Goal: Transaction & Acquisition: Purchase product/service

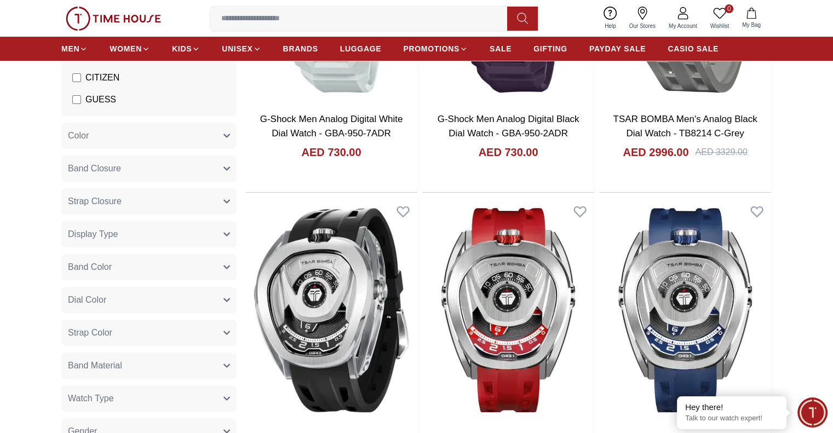
scroll to position [307, 0]
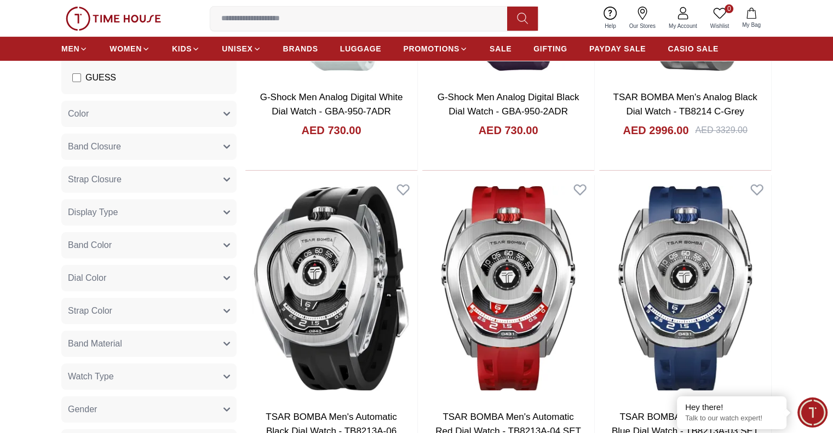
click at [223, 310] on icon "button" at bounding box center [226, 311] width 7 height 7
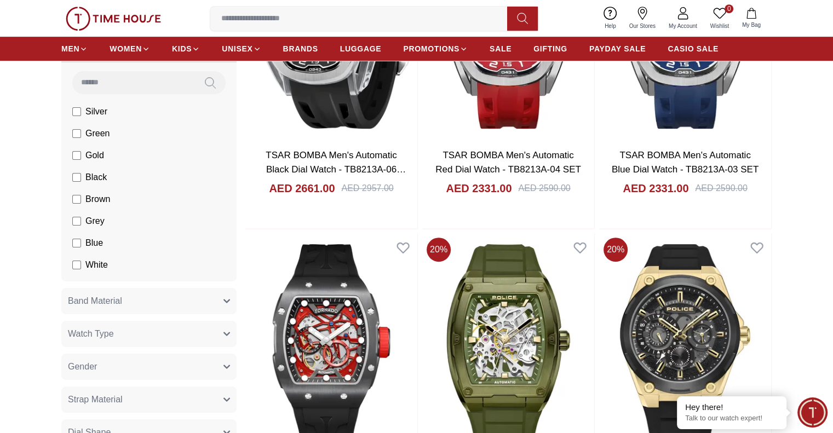
scroll to position [569, 0]
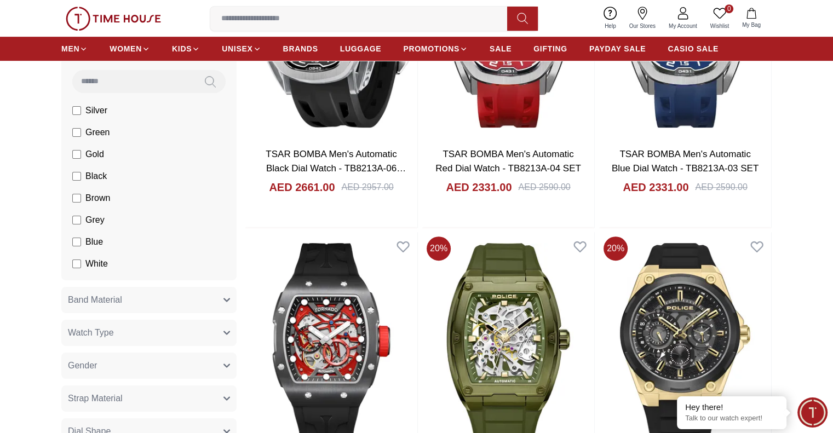
click at [226, 298] on icon "button" at bounding box center [226, 300] width 7 height 7
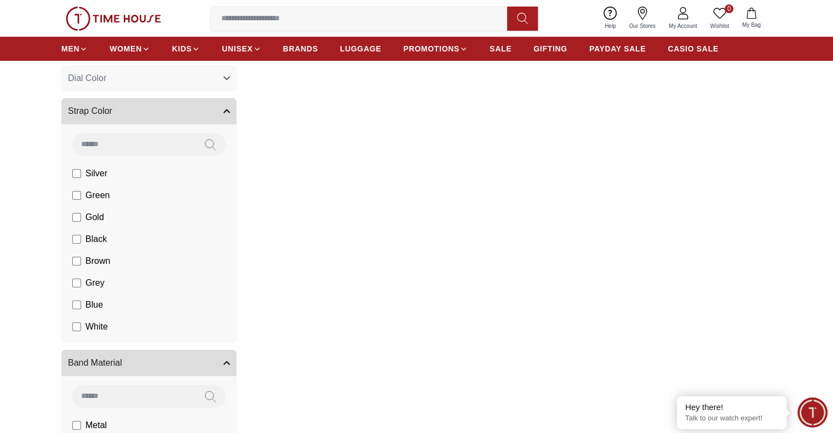
scroll to position [499, 0]
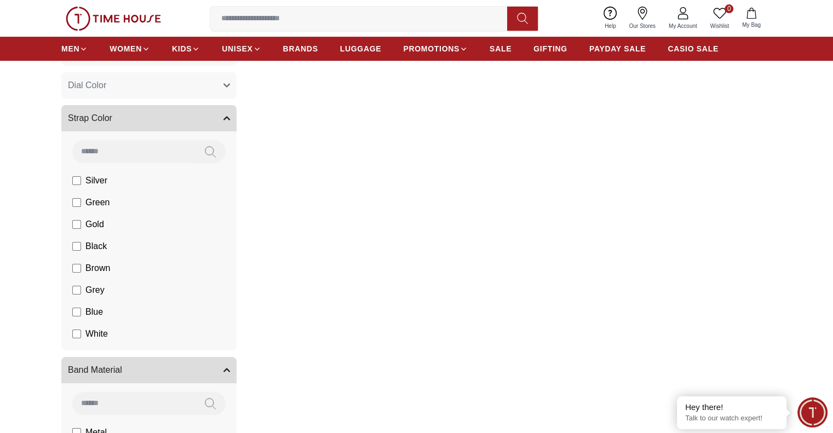
click at [225, 118] on icon "button" at bounding box center [226, 118] width 5 height 3
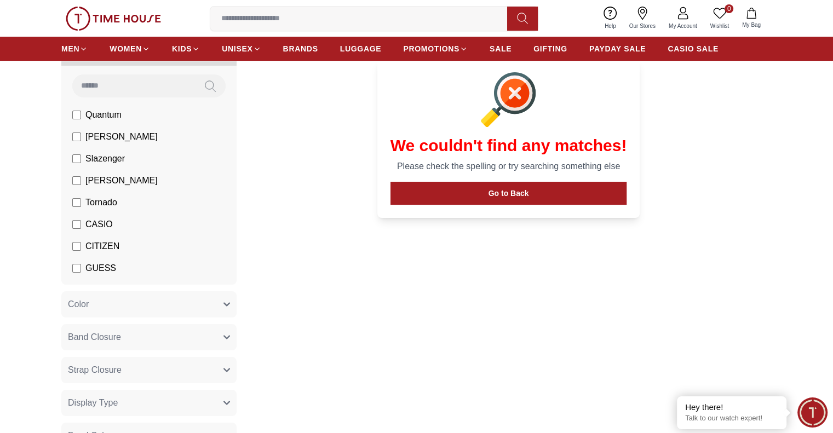
scroll to position [71, 0]
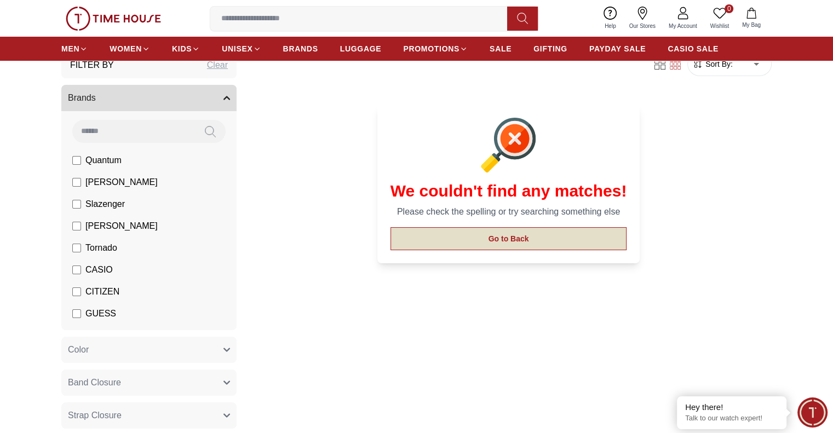
click at [516, 238] on button "Go to Back" at bounding box center [508, 238] width 237 height 23
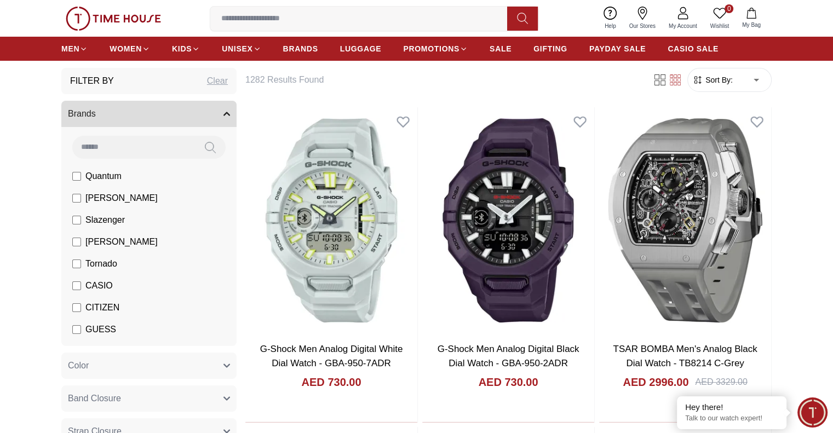
scroll to position [51, 0]
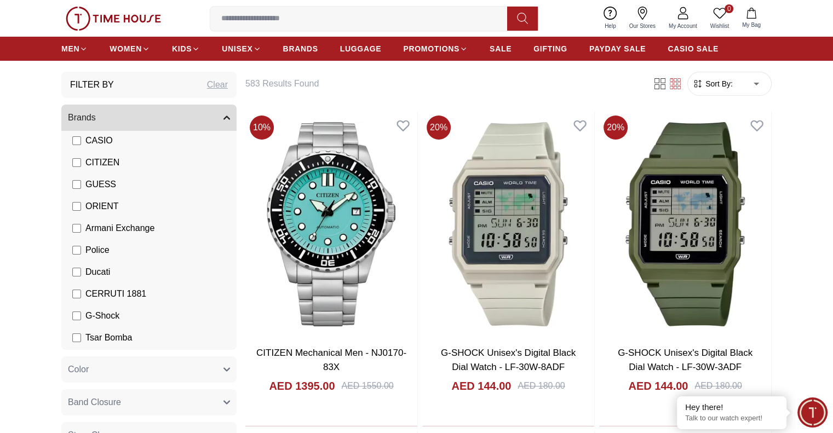
scroll to position [153, 0]
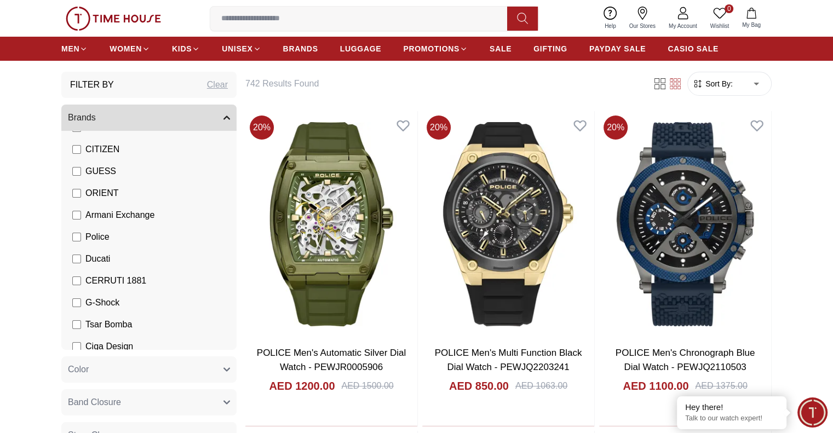
scroll to position [169, 0]
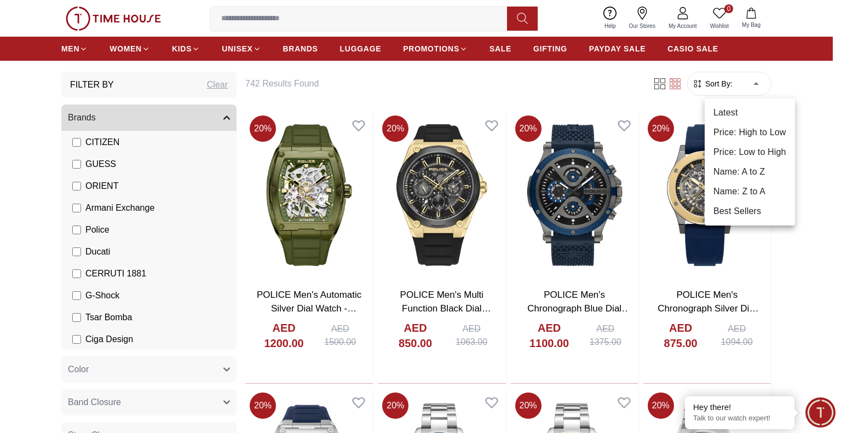
click at [756, 154] on li "Price: Low to High" at bounding box center [750, 152] width 90 height 20
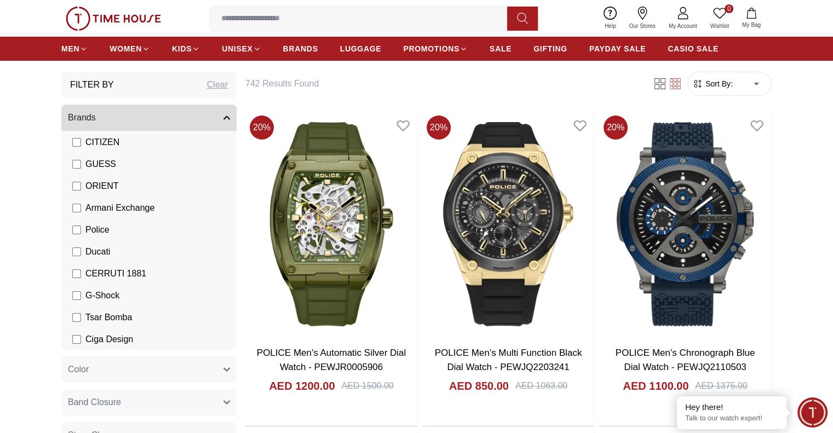
type input "*"
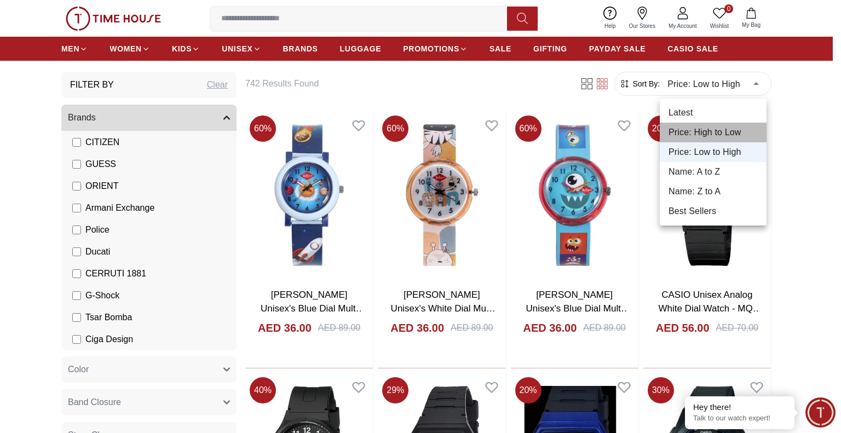
click at [727, 131] on li "Price: High to Low" at bounding box center [713, 133] width 107 height 20
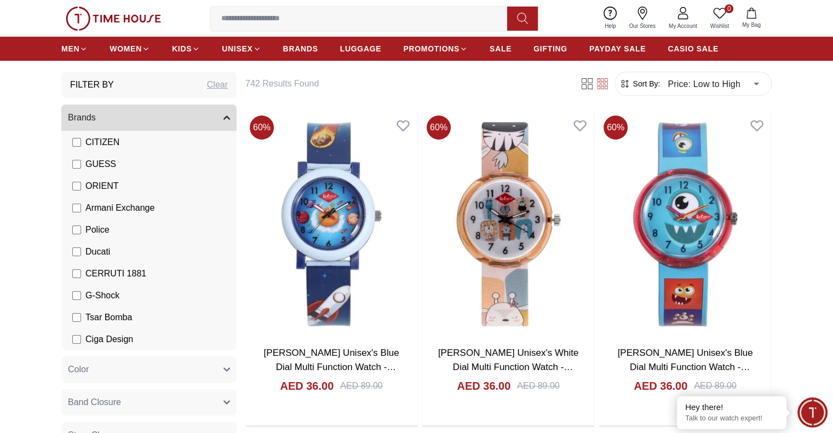
type input "*"
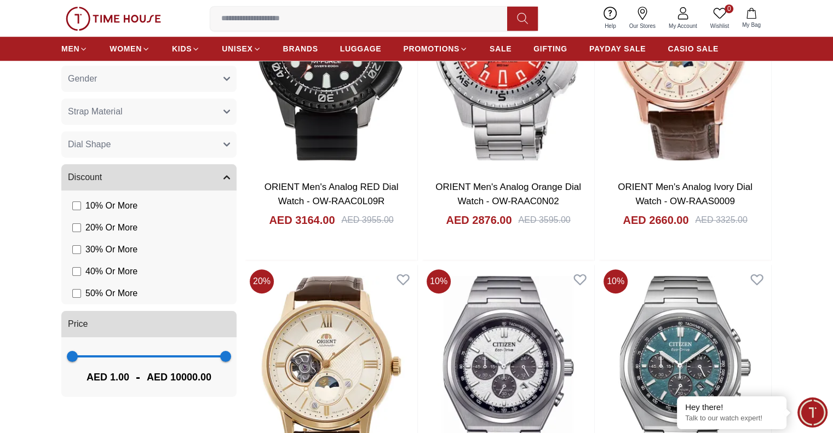
scroll to position [883, 0]
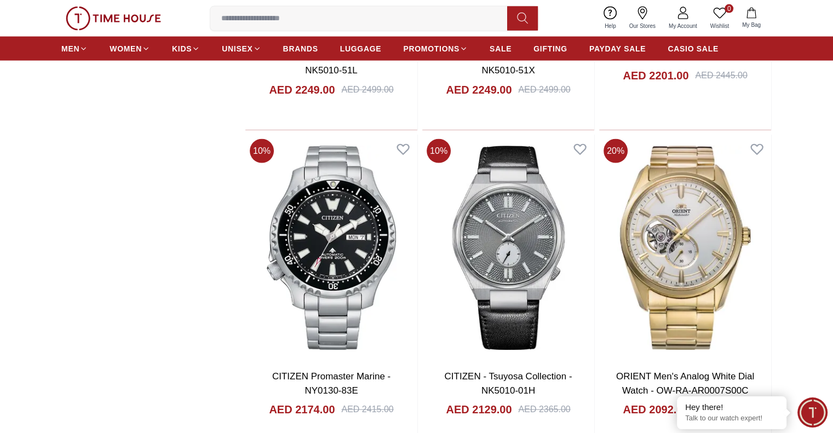
scroll to position [2241, 0]
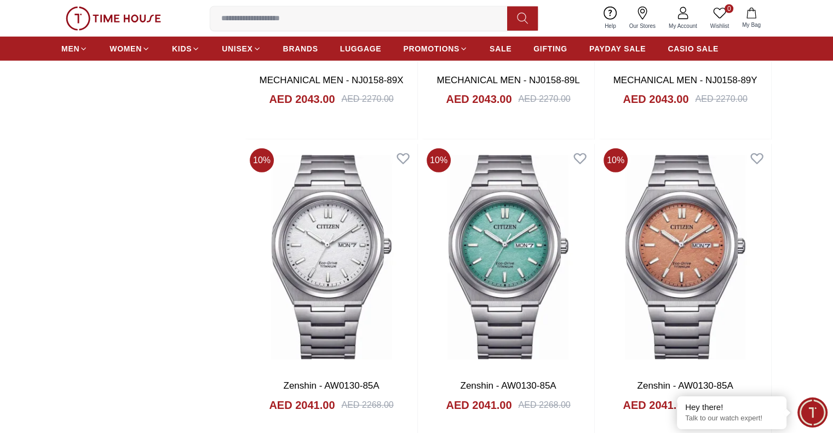
scroll to position [3161, 0]
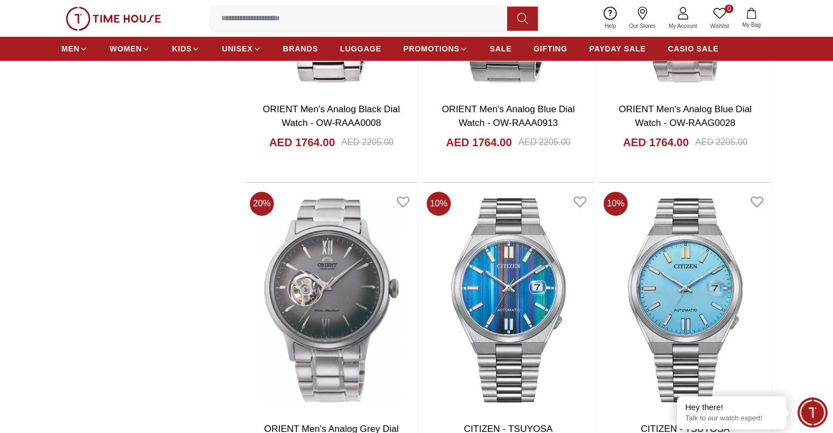
scroll to position [5044, 0]
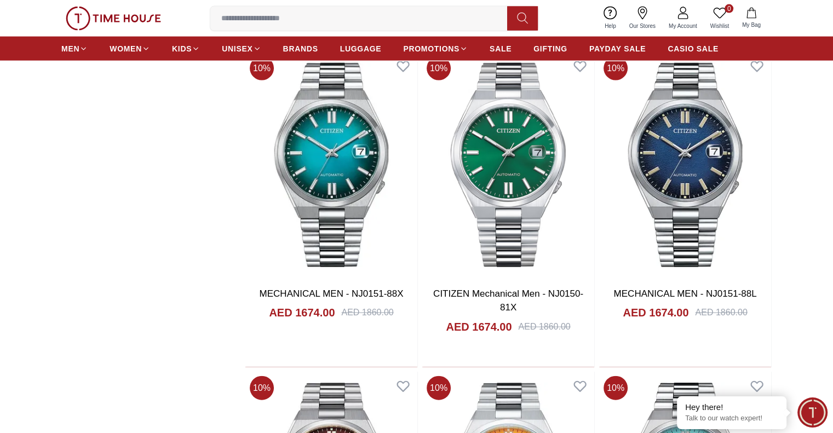
scroll to position [6424, 0]
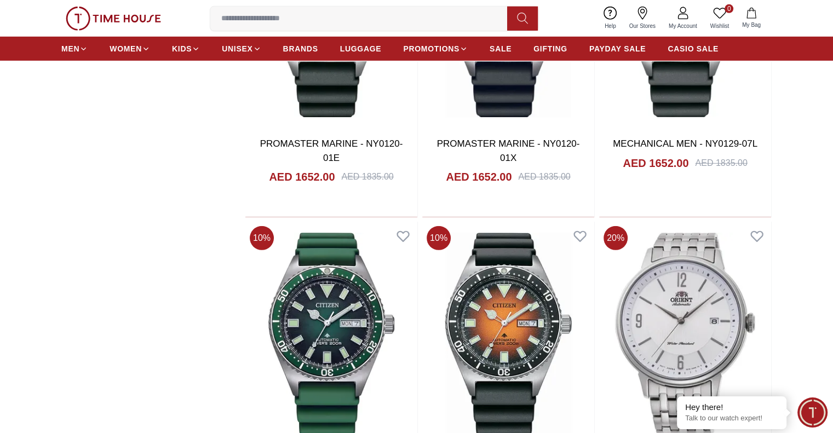
scroll to position [7584, 0]
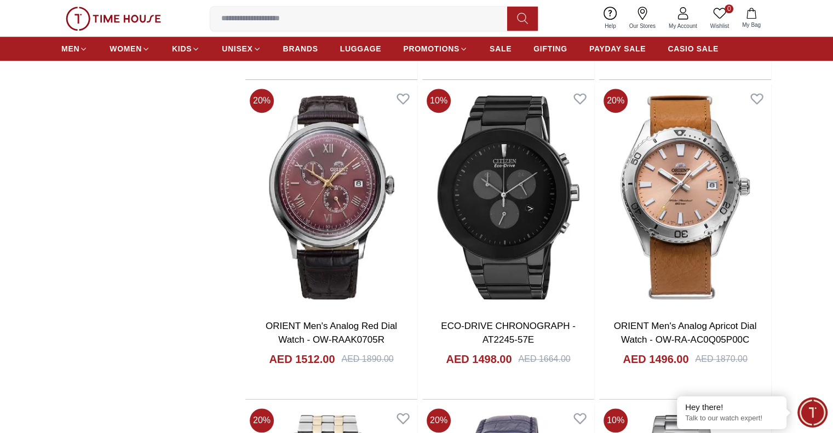
scroll to position [9270, 0]
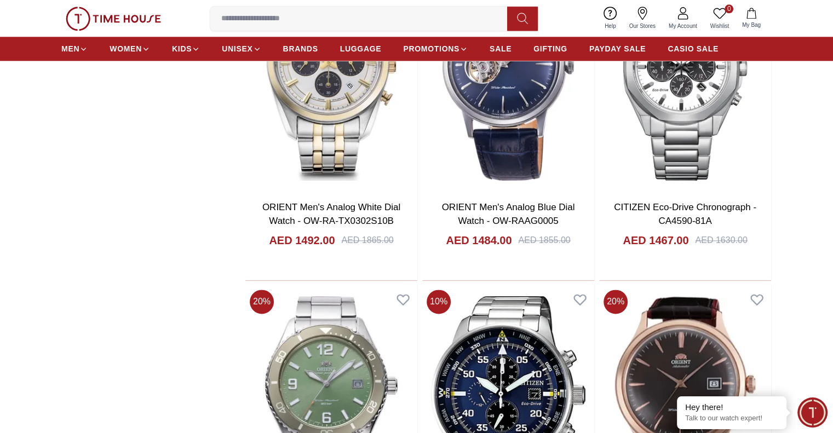
scroll to position [9818, 0]
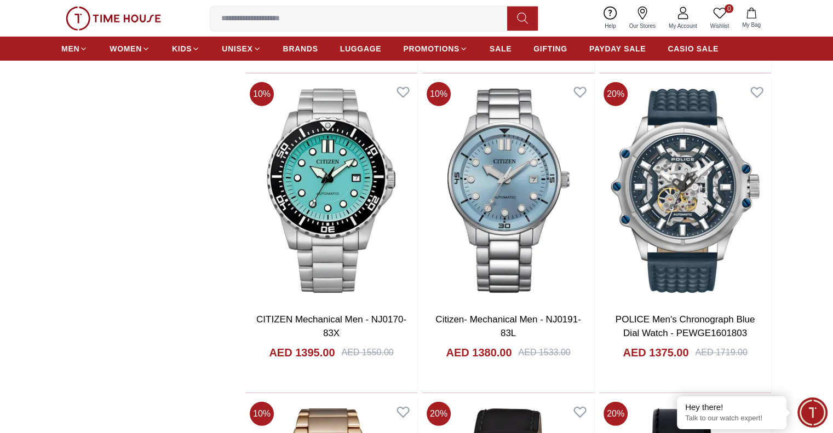
scroll to position [11548, 0]
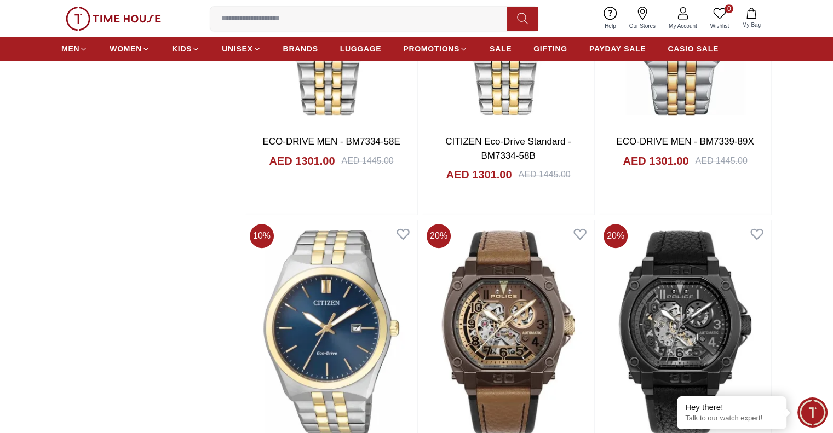
scroll to position [13300, 0]
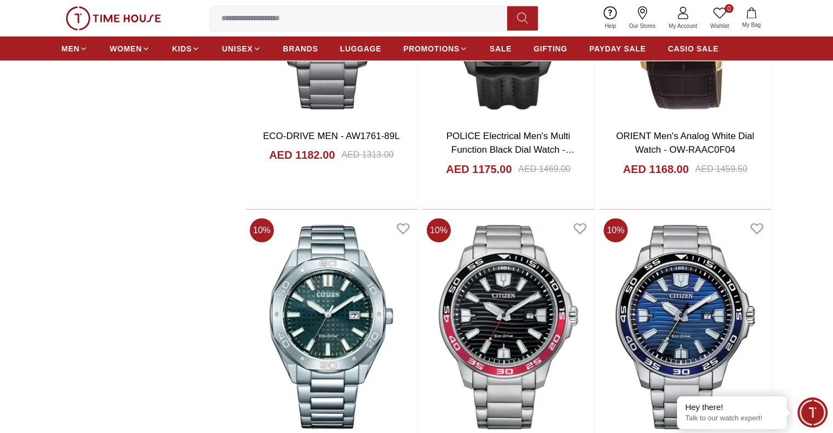
scroll to position [14964, 0]
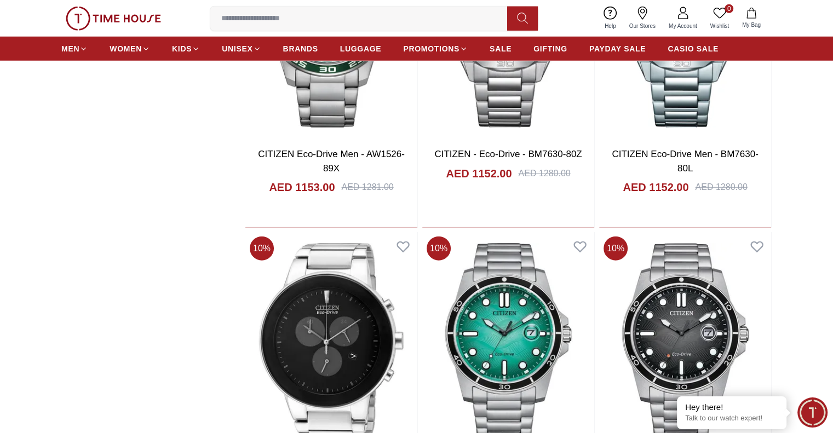
scroll to position [15555, 0]
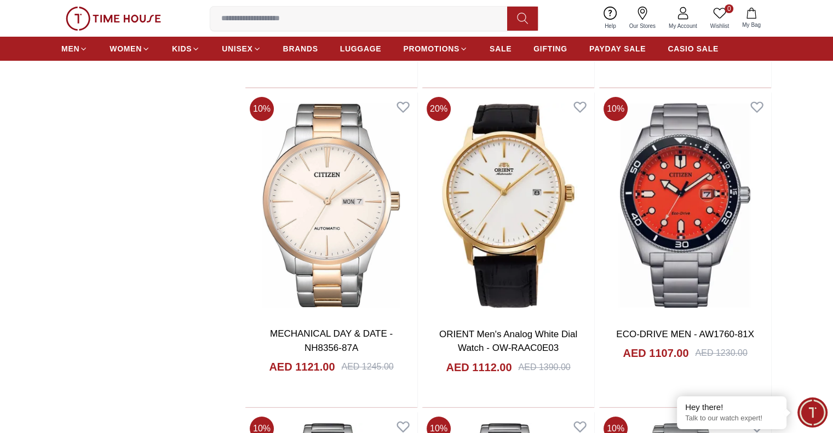
scroll to position [16650, 0]
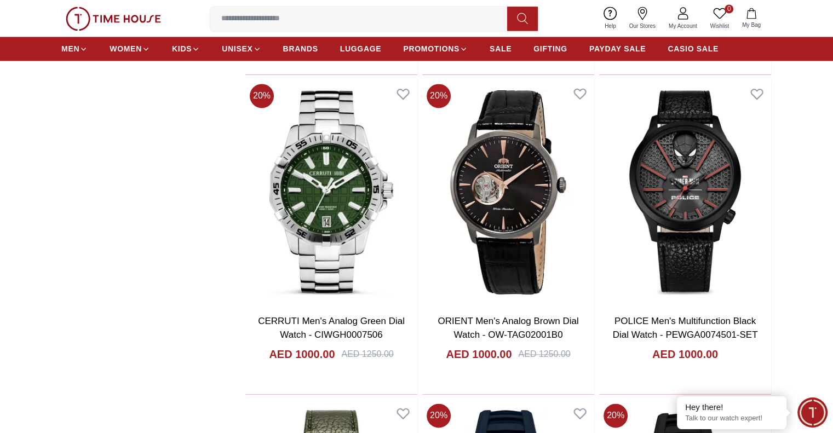
scroll to position [18315, 0]
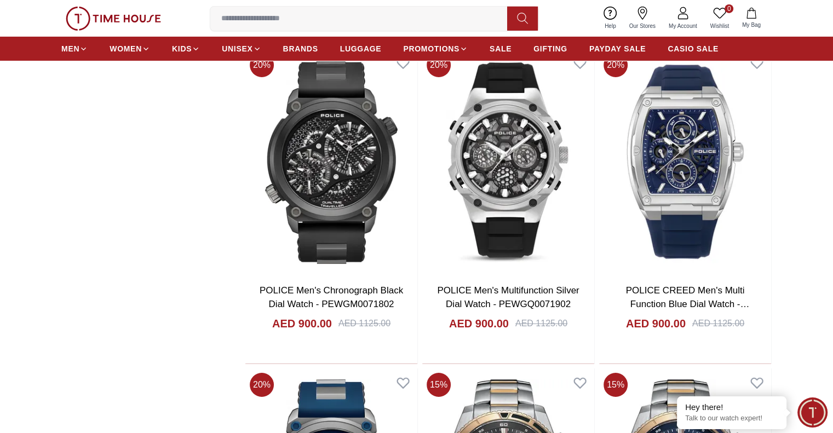
scroll to position [20505, 0]
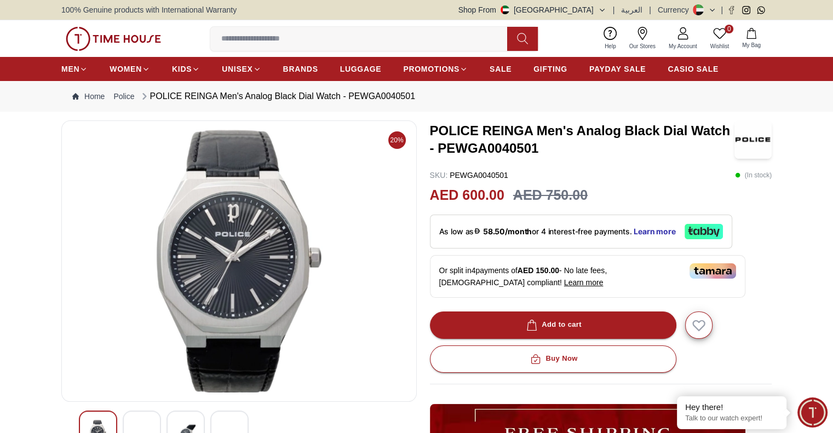
click at [145, 423] on img at bounding box center [142, 435] width 20 height 30
click at [147, 420] on img at bounding box center [142, 435] width 20 height 30
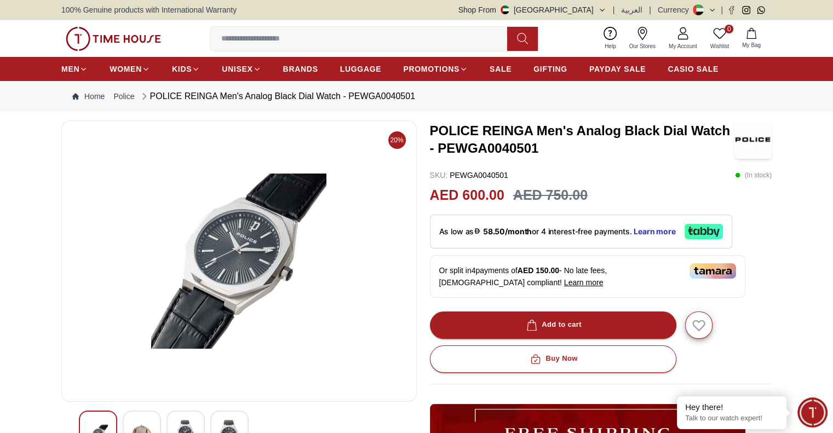
click at [188, 426] on img at bounding box center [186, 432] width 20 height 25
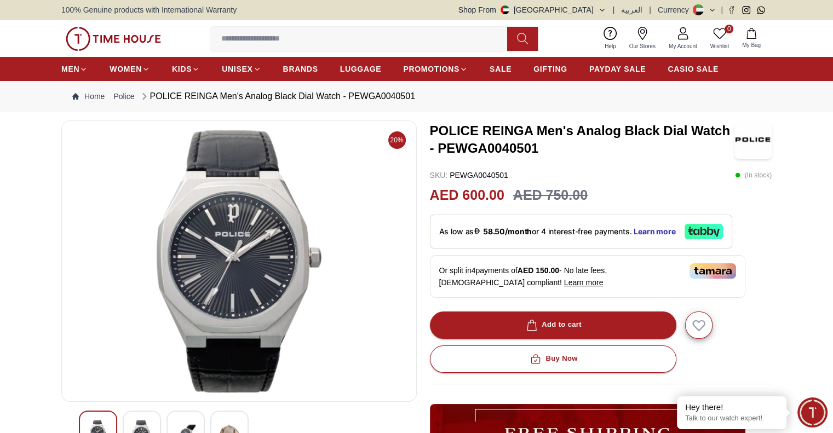
click at [233, 424] on img at bounding box center [230, 435] width 20 height 30
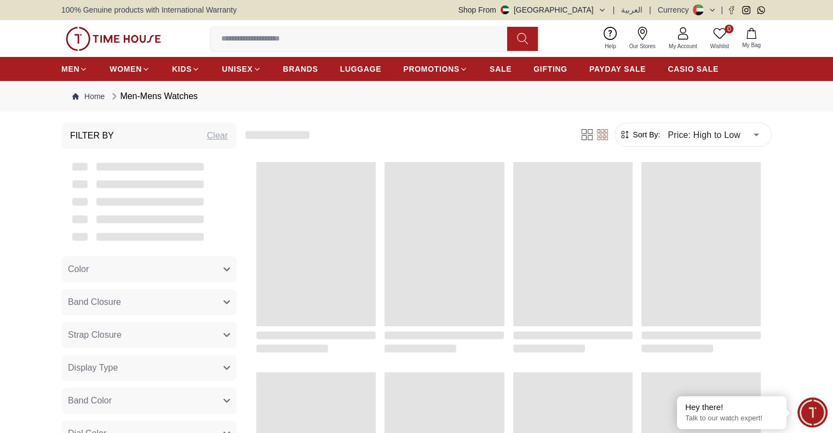
scroll to position [1099, 0]
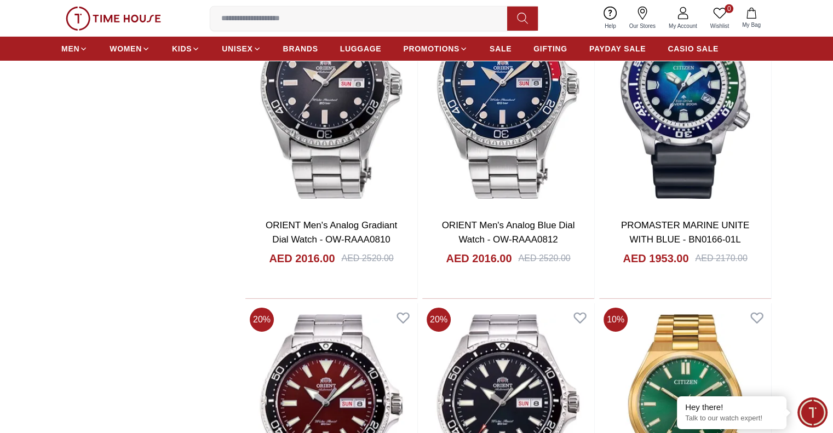
scroll to position [3640, 0]
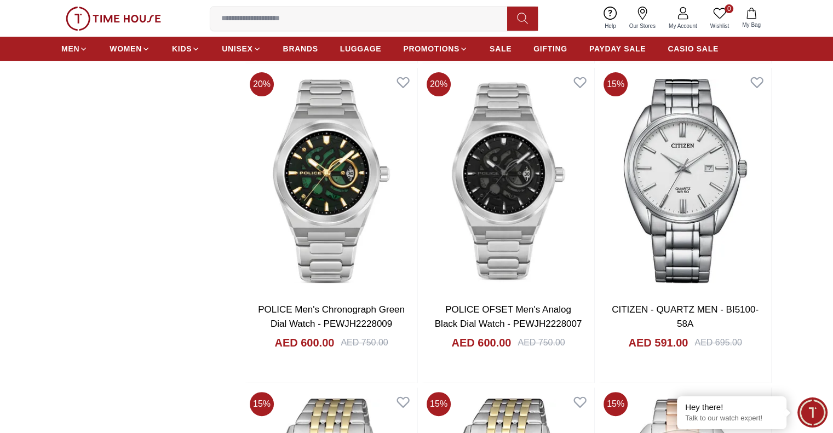
scroll to position [4516, 0]
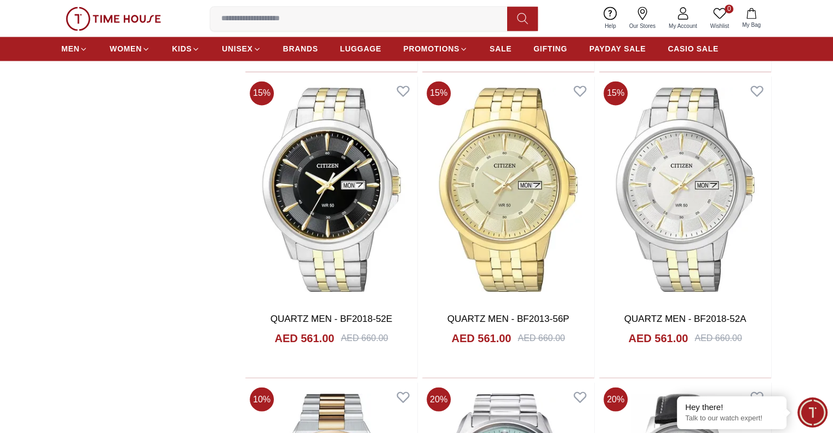
scroll to position [6202, 0]
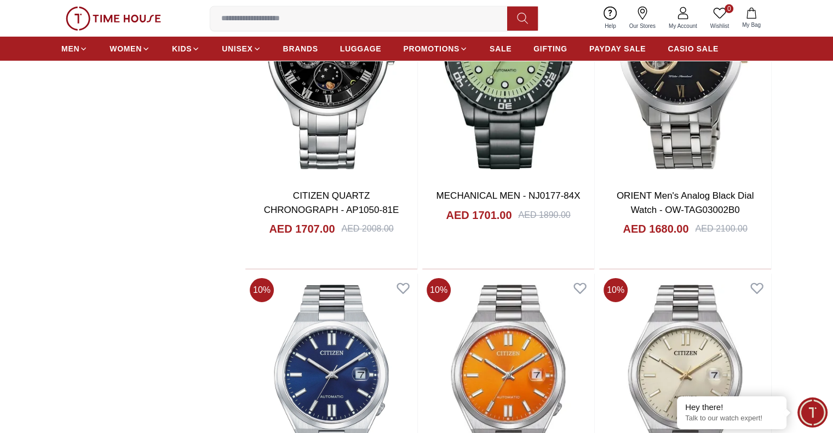
scroll to position [7822, 0]
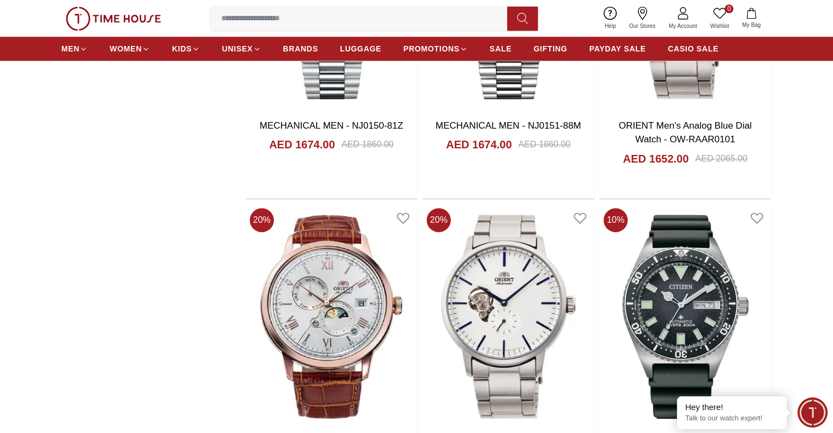
scroll to position [9136, 0]
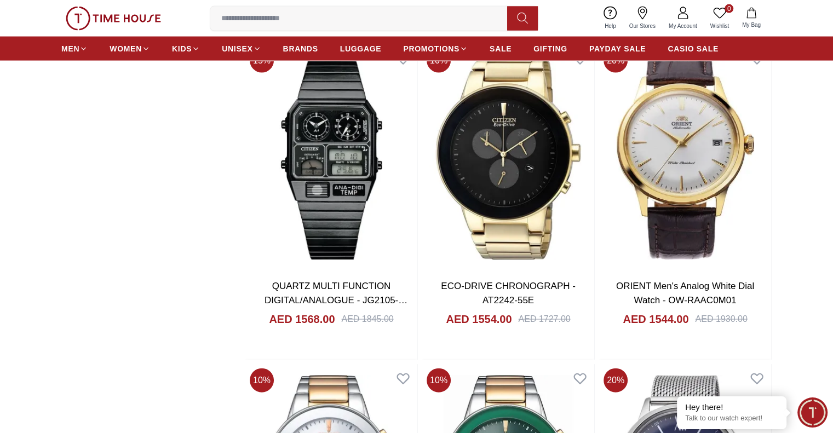
scroll to position [10560, 0]
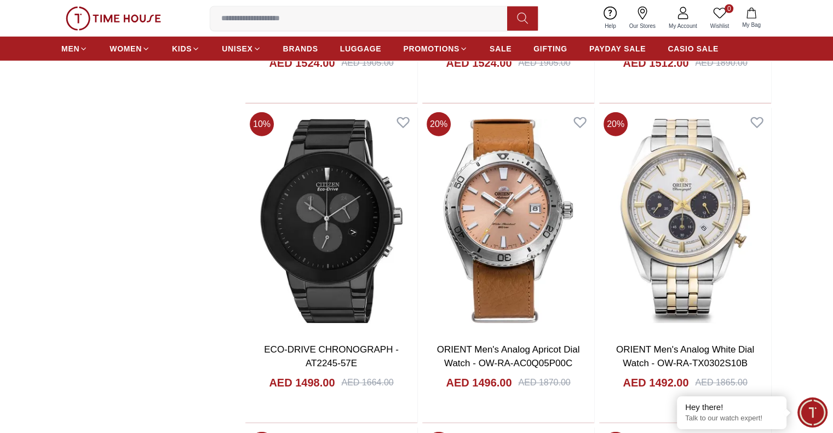
scroll to position [11458, 0]
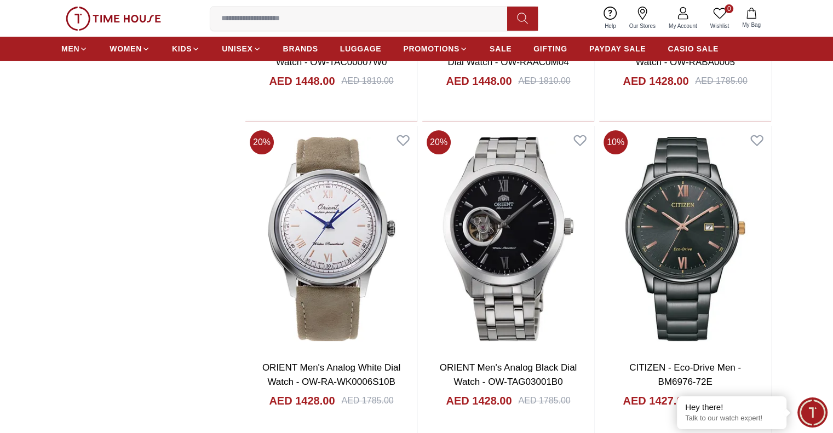
scroll to position [12772, 0]
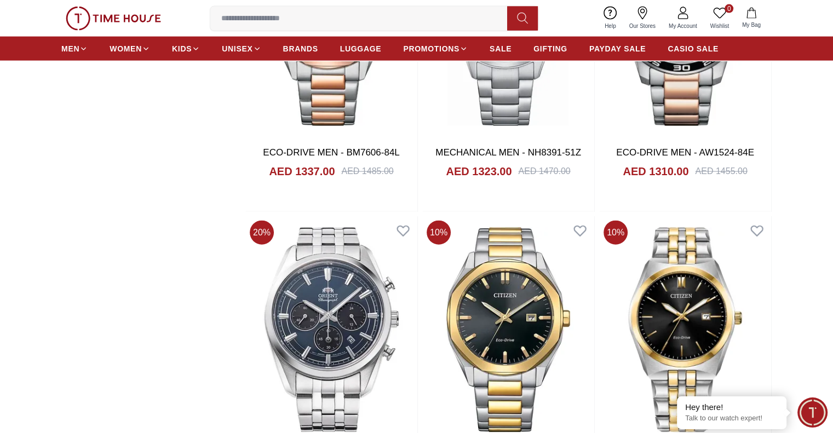
scroll to position [14852, 0]
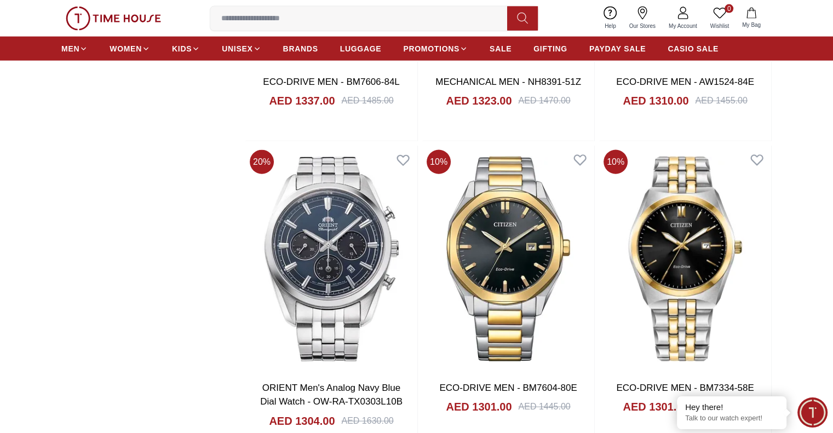
scroll to position [14983, 0]
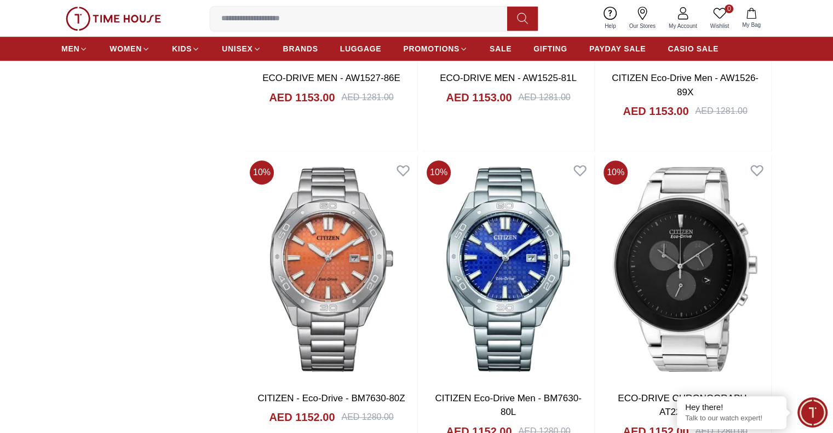
scroll to position [17502, 0]
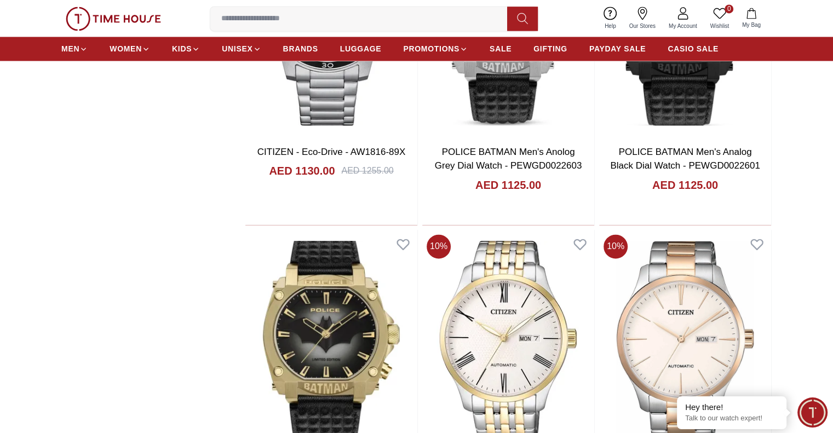
scroll to position [18356, 0]
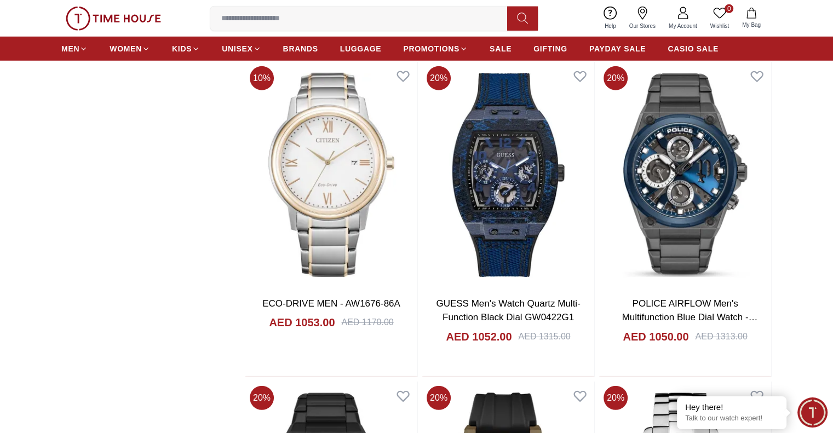
scroll to position [19801, 0]
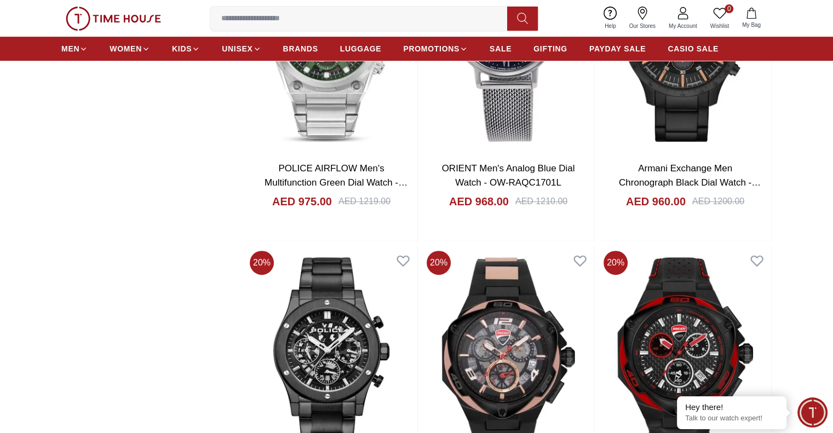
scroll to position [21203, 0]
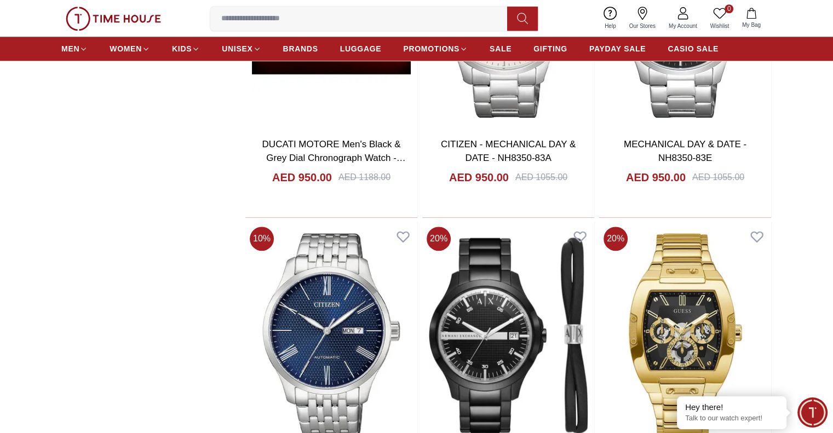
scroll to position [21903, 0]
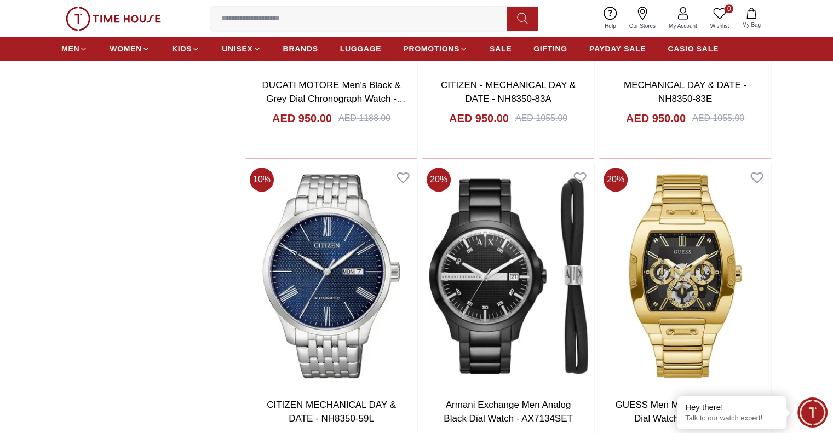
scroll to position [21991, 0]
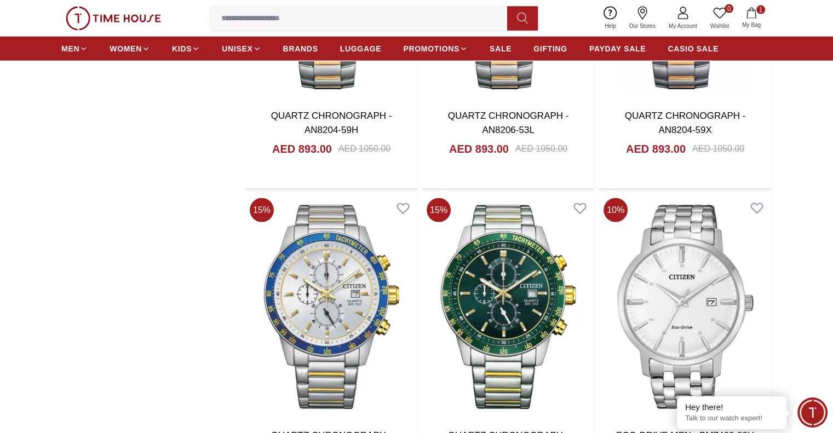
scroll to position [23268, 0]
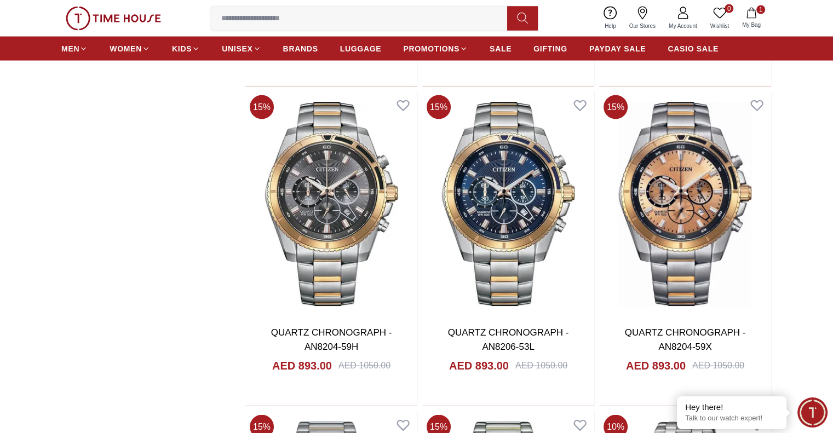
scroll to position [22889, 0]
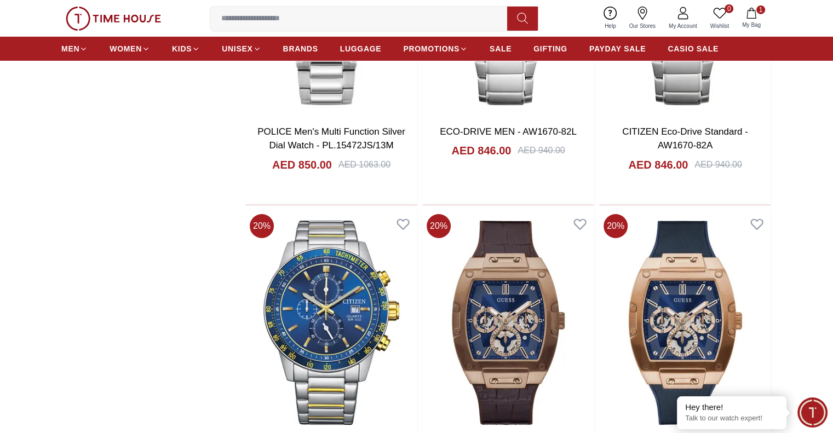
scroll to position [24772, 0]
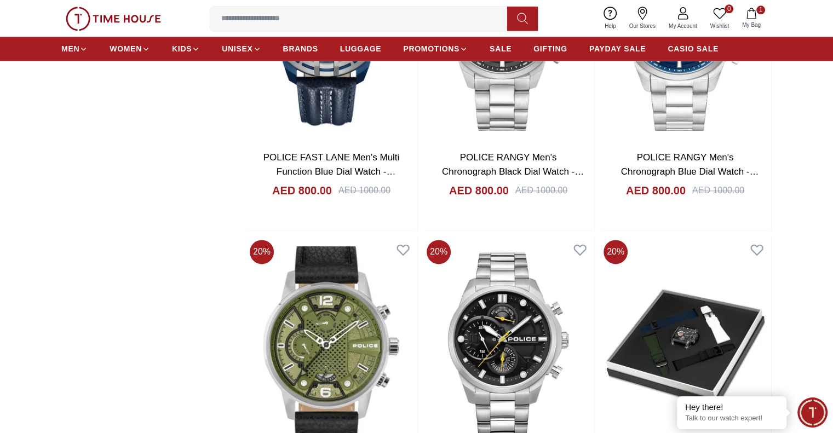
scroll to position [26371, 0]
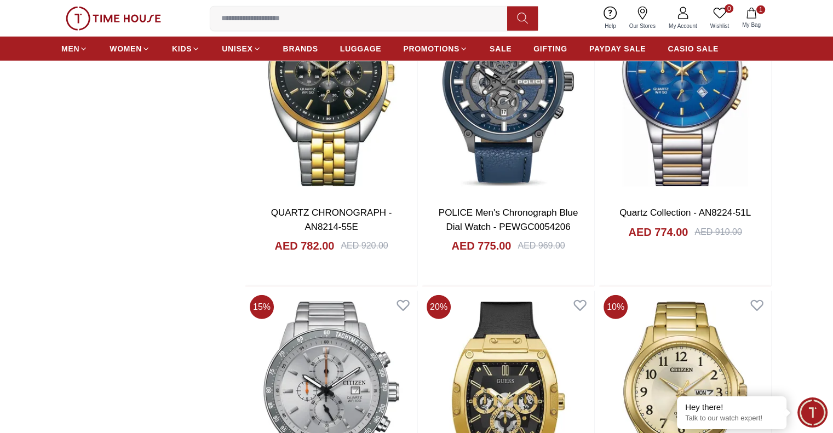
scroll to position [28013, 0]
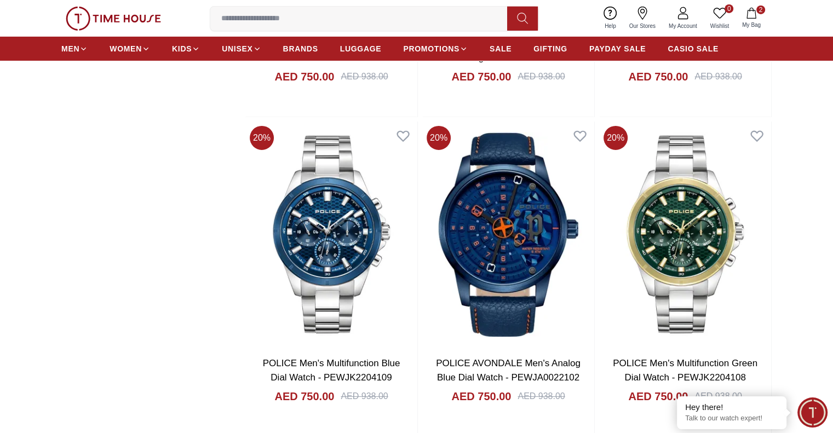
scroll to position [28774, 0]
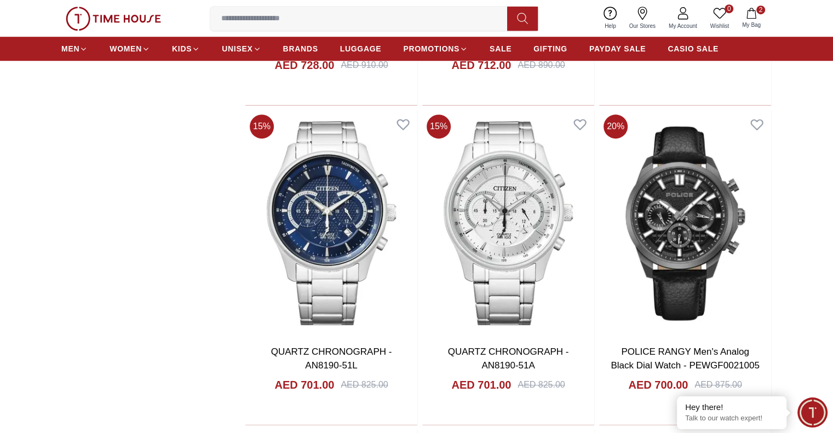
scroll to position [30182, 0]
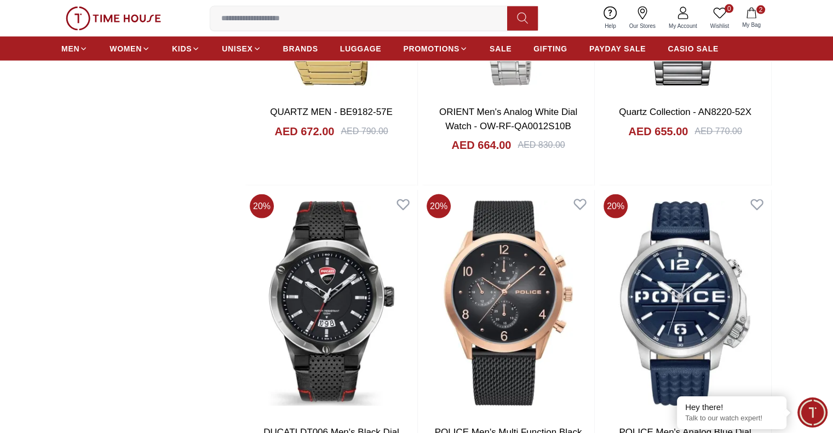
scroll to position [31588, 0]
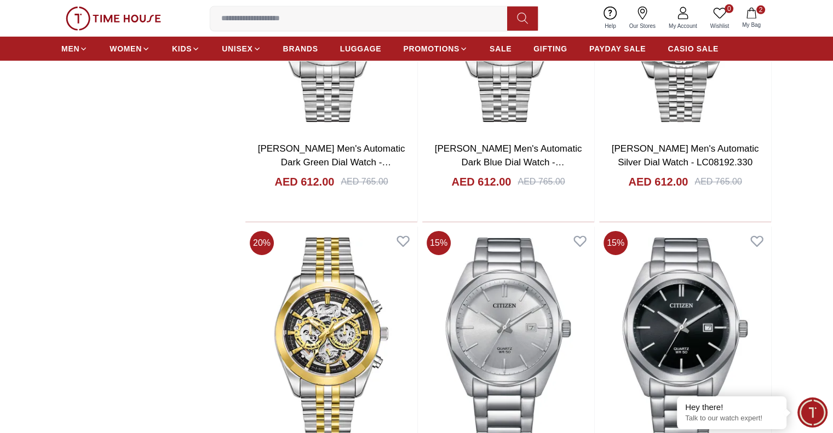
scroll to position [32916, 0]
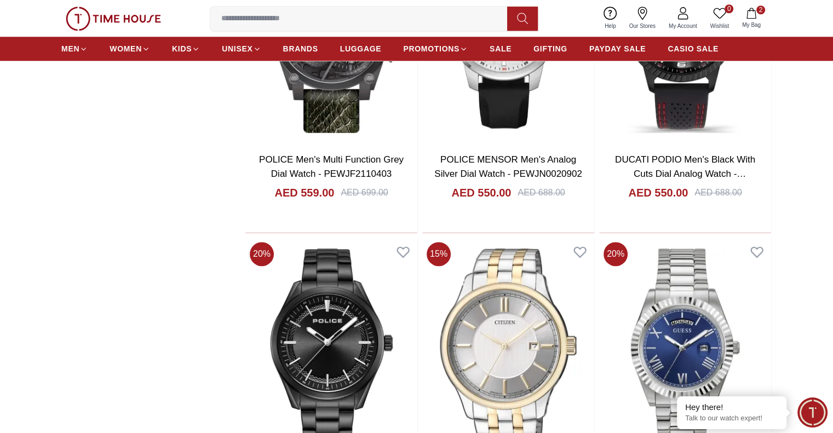
scroll to position [34342, 0]
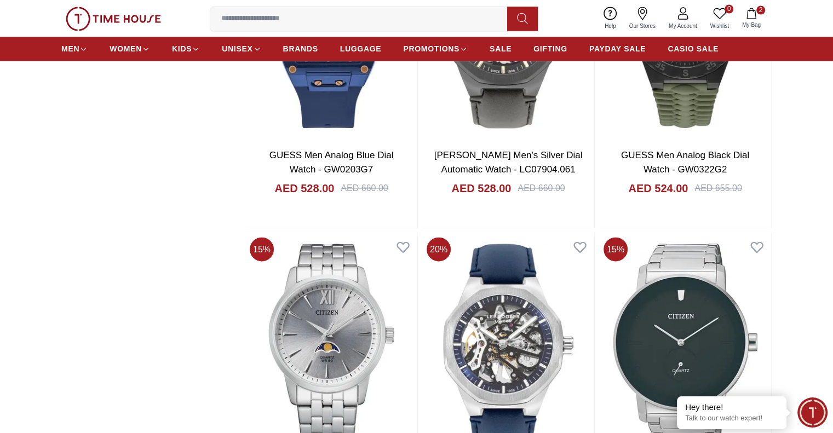
scroll to position [35306, 0]
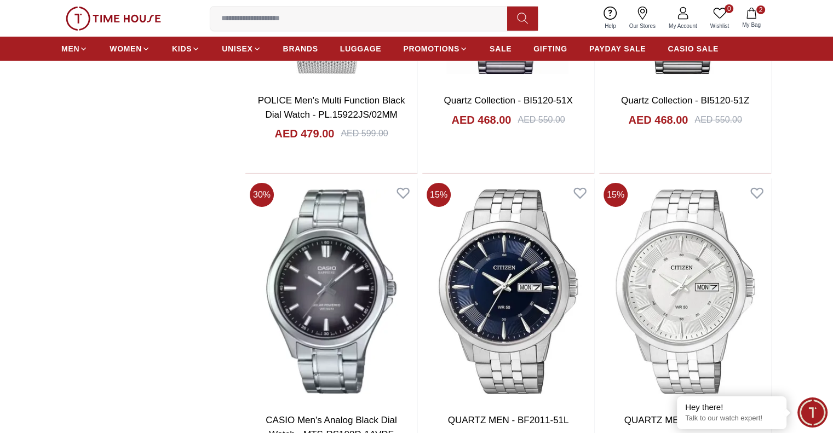
scroll to position [37070, 0]
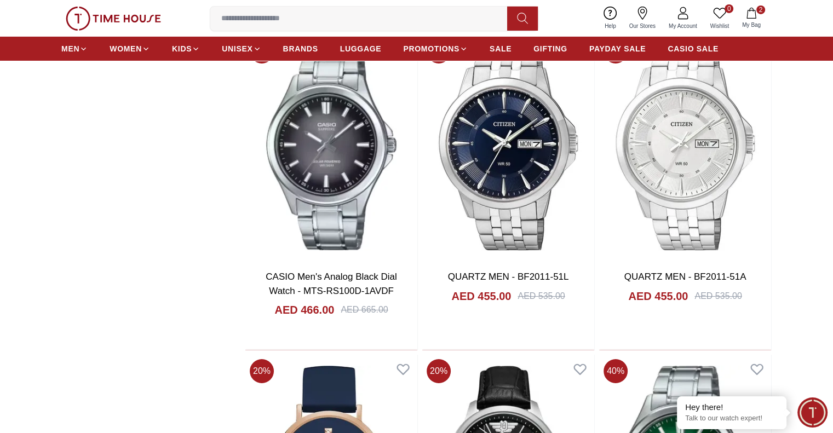
scroll to position [37299, 0]
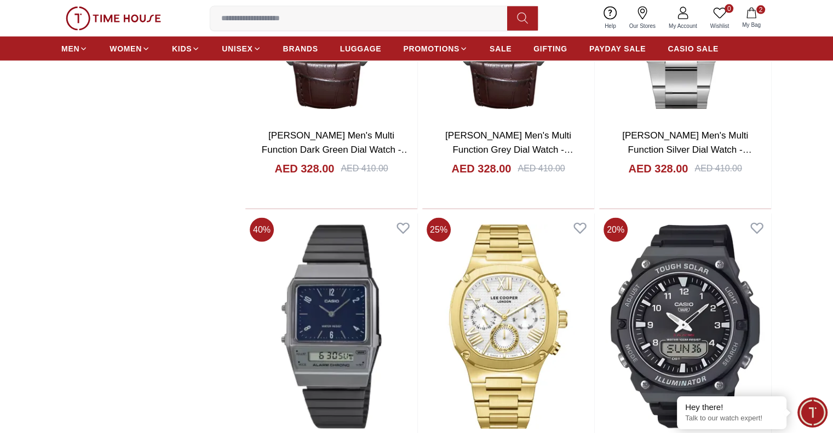
scroll to position [39854, 0]
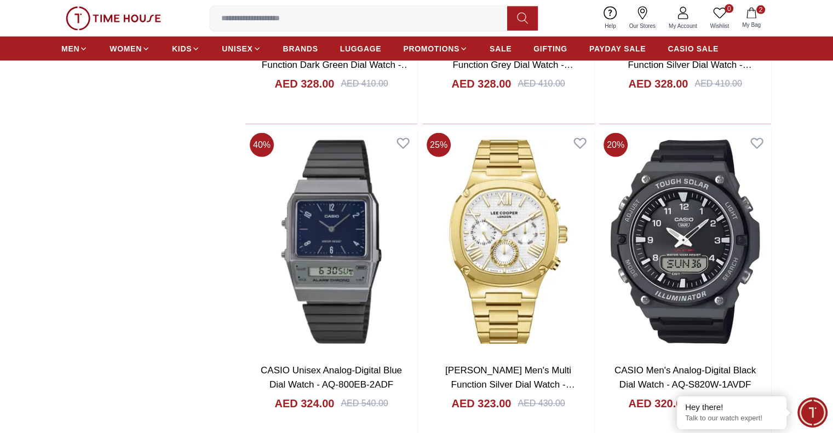
scroll to position [39992, 0]
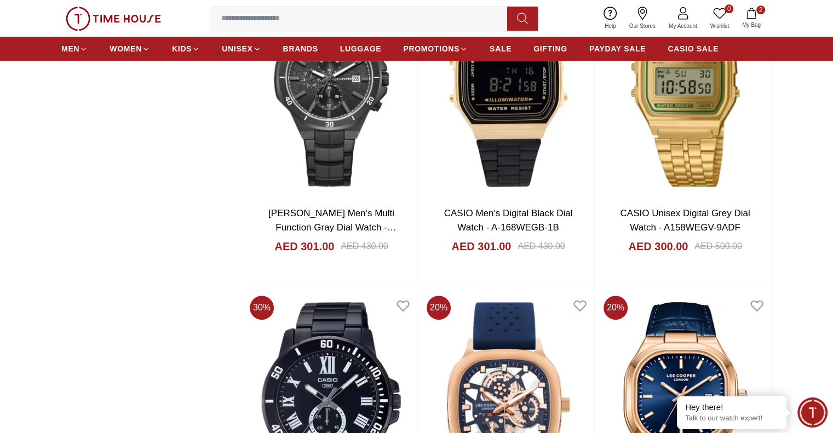
scroll to position [42666, 0]
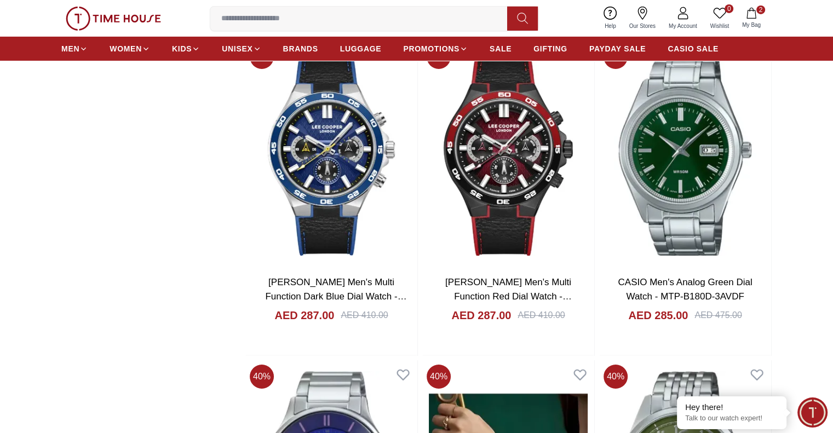
scroll to position [45414, 0]
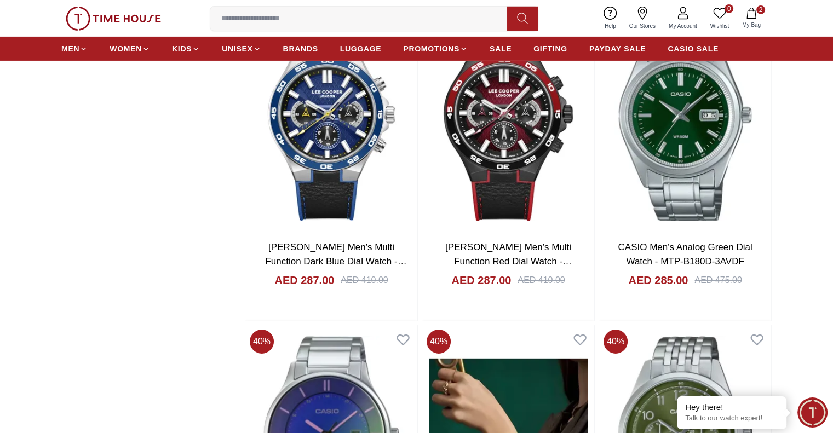
scroll to position [45795, 0]
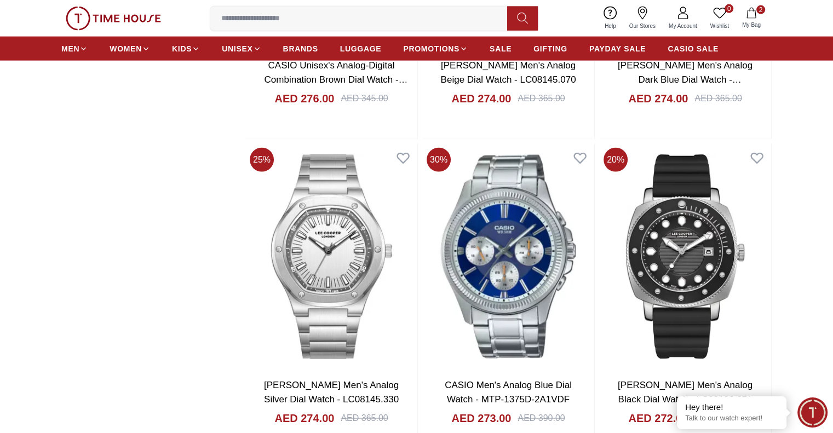
scroll to position [48338, 0]
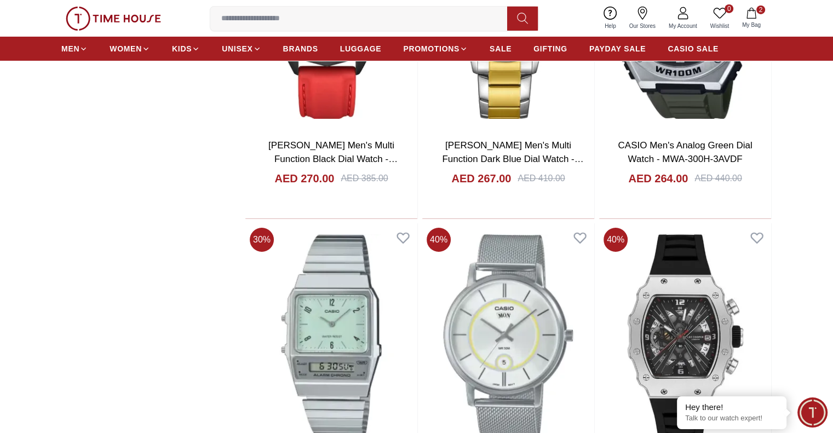
scroll to position [49759, 0]
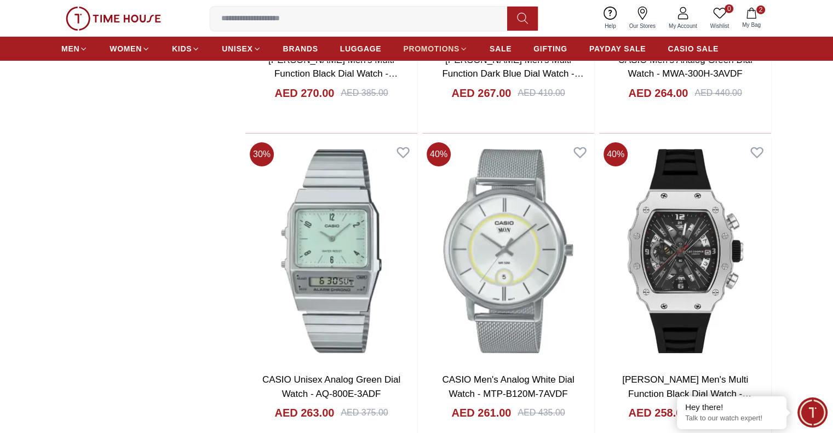
click at [462, 48] on icon at bounding box center [464, 49] width 4 height 2
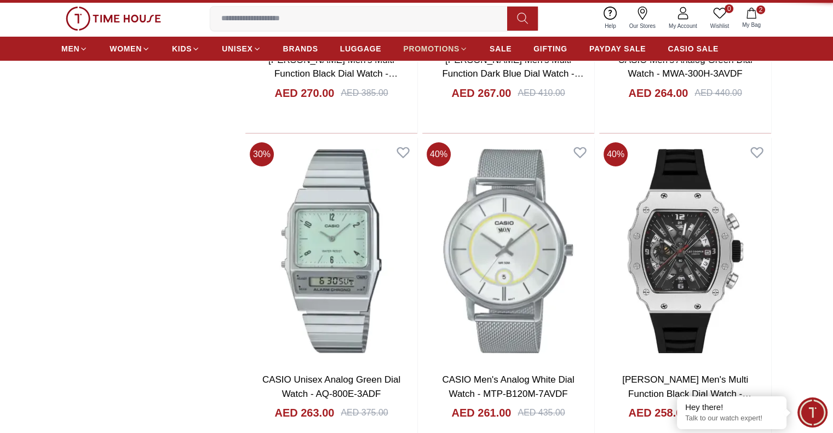
scroll to position [21903, 0]
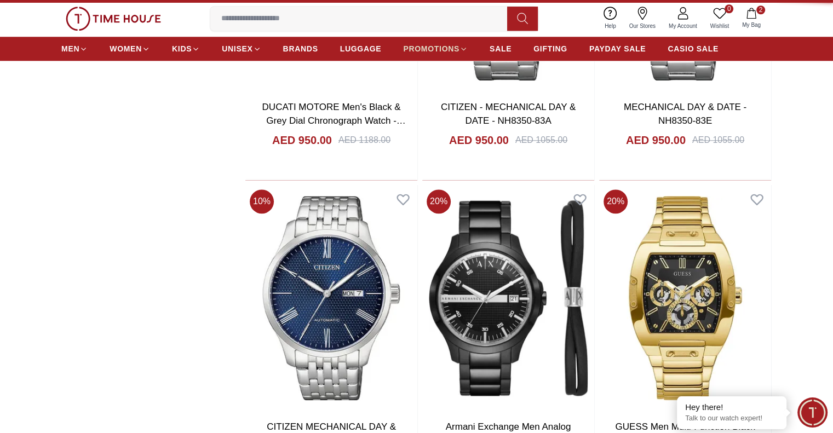
click at [462, 48] on icon at bounding box center [464, 49] width 4 height 2
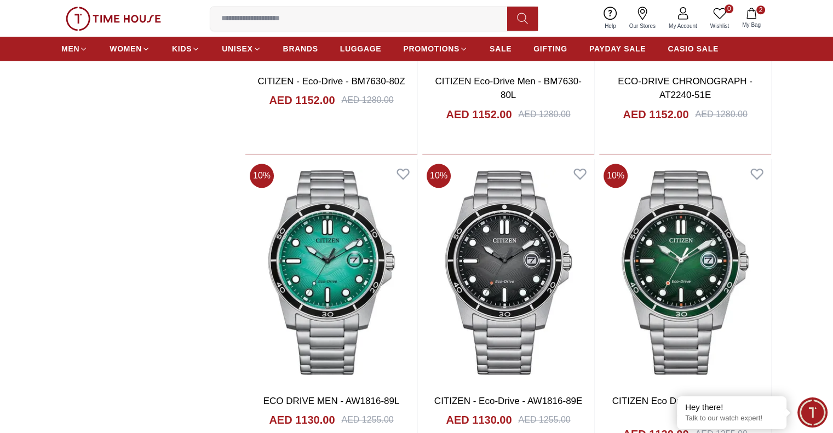
scroll to position [13644, 0]
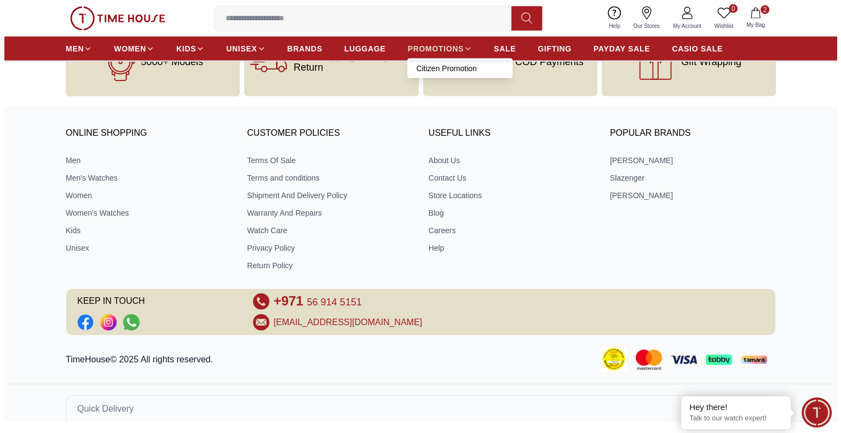
scroll to position [1099, 0]
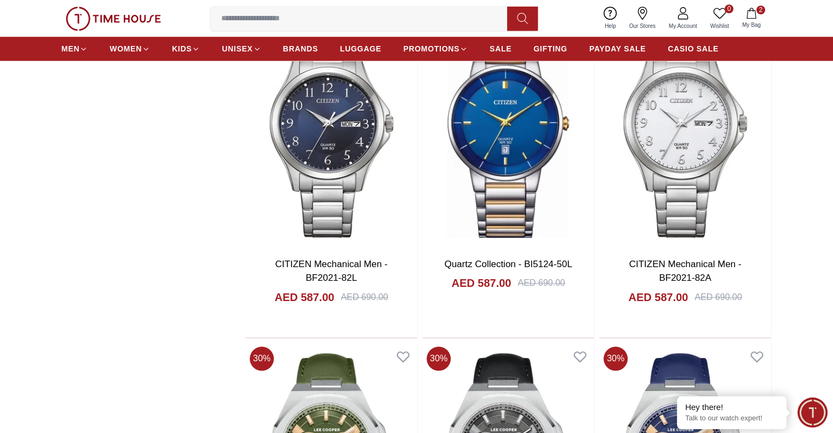
click at [753, 13] on icon "button" at bounding box center [751, 13] width 11 height 11
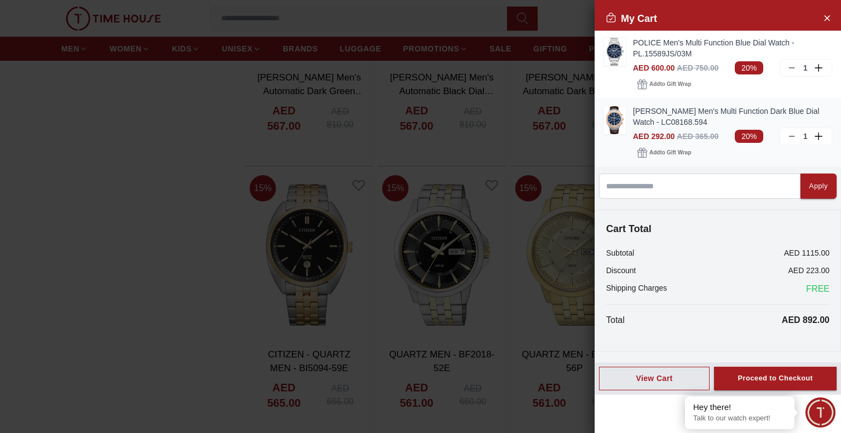
click at [660, 116] on link "[PERSON_NAME] Men's Multi Function Dark Blue Dial Watch - LC08168.594" at bounding box center [732, 117] width 199 height 22
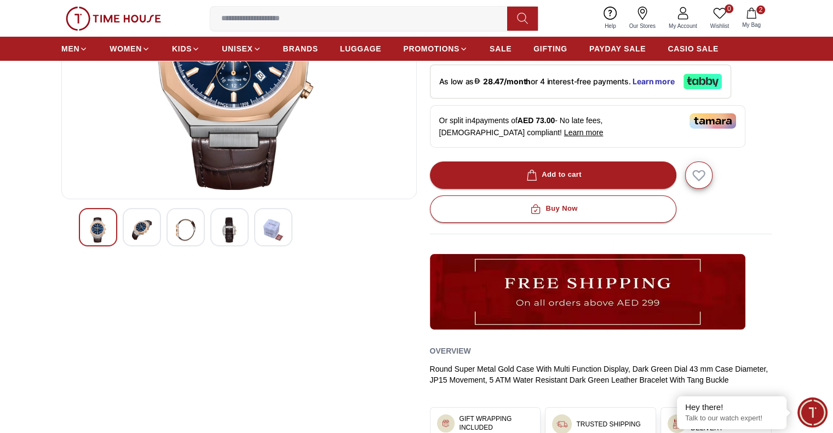
scroll to position [14, 0]
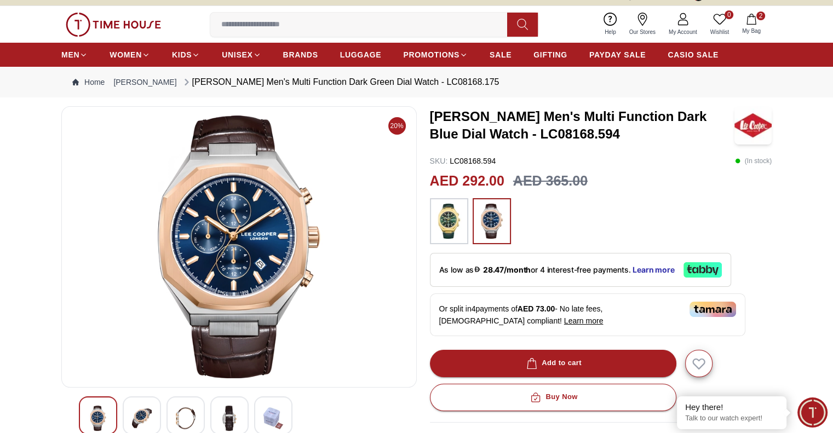
click at [753, 16] on icon "button" at bounding box center [750, 19] width 9 height 11
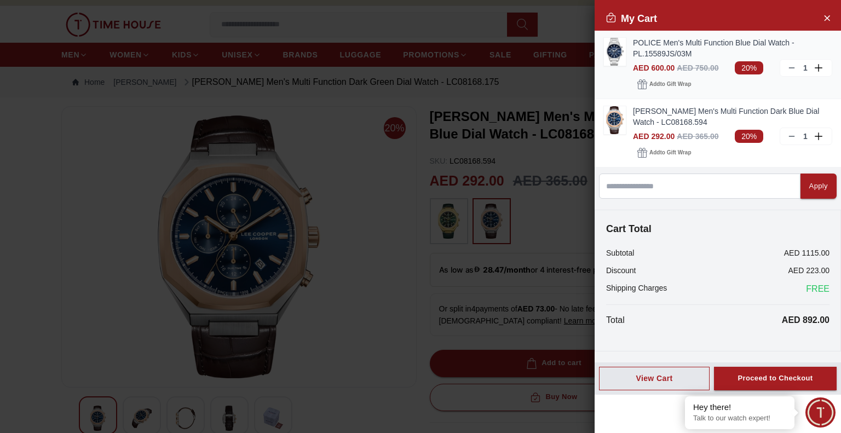
click at [619, 52] on img at bounding box center [615, 52] width 22 height 28
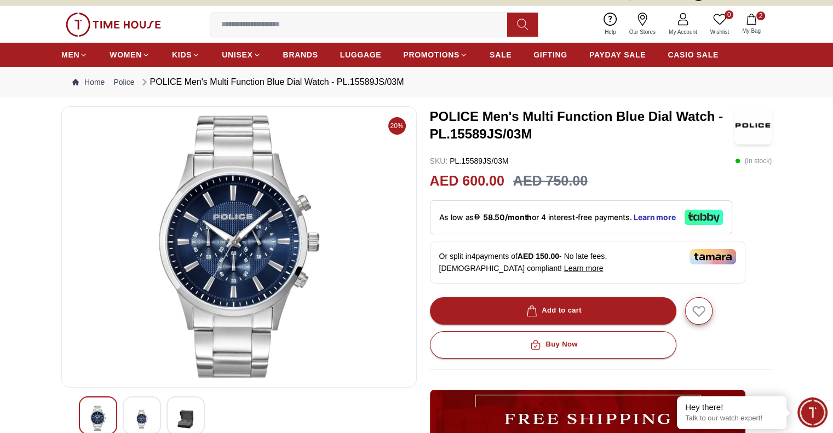
click at [135, 412] on img at bounding box center [142, 419] width 20 height 27
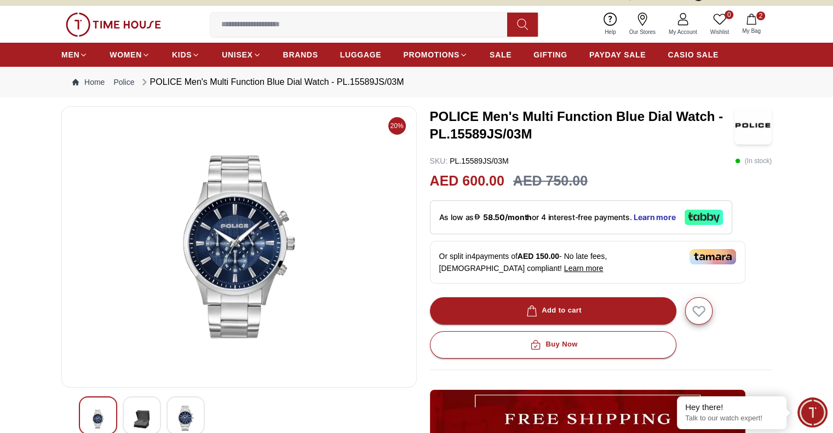
click at [90, 402] on div at bounding box center [98, 415] width 38 height 38
click at [106, 413] on img at bounding box center [98, 419] width 20 height 27
click at [186, 416] on img at bounding box center [186, 418] width 20 height 25
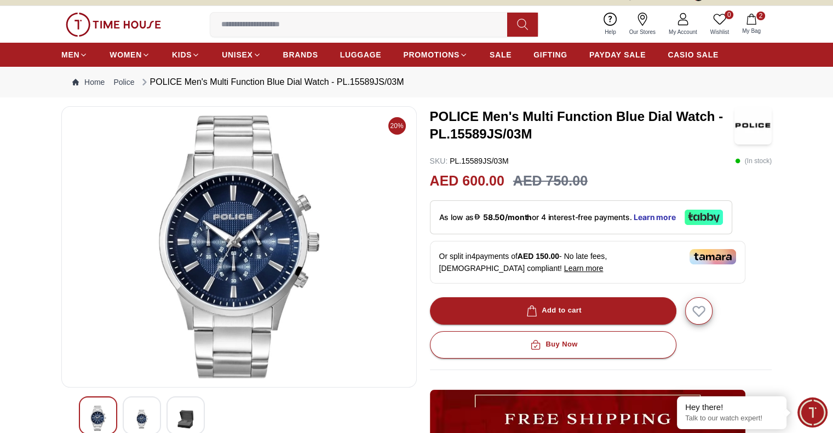
click at [255, 227] on img at bounding box center [239, 247] width 337 height 263
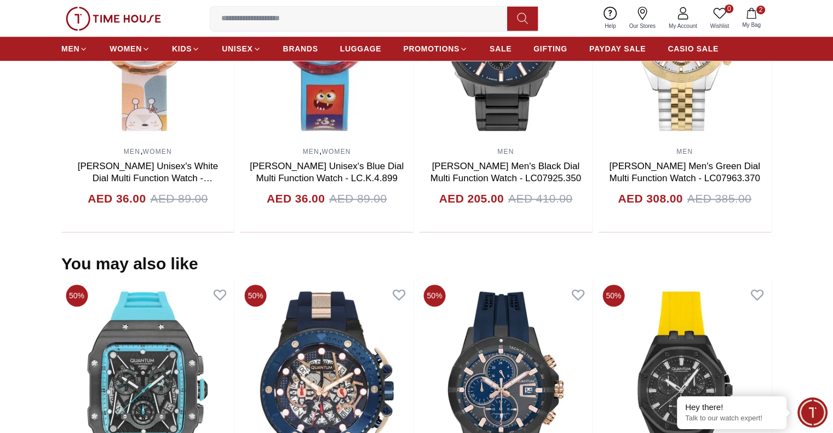
scroll to position [1062, 0]
